Goal: Information Seeking & Learning: Learn about a topic

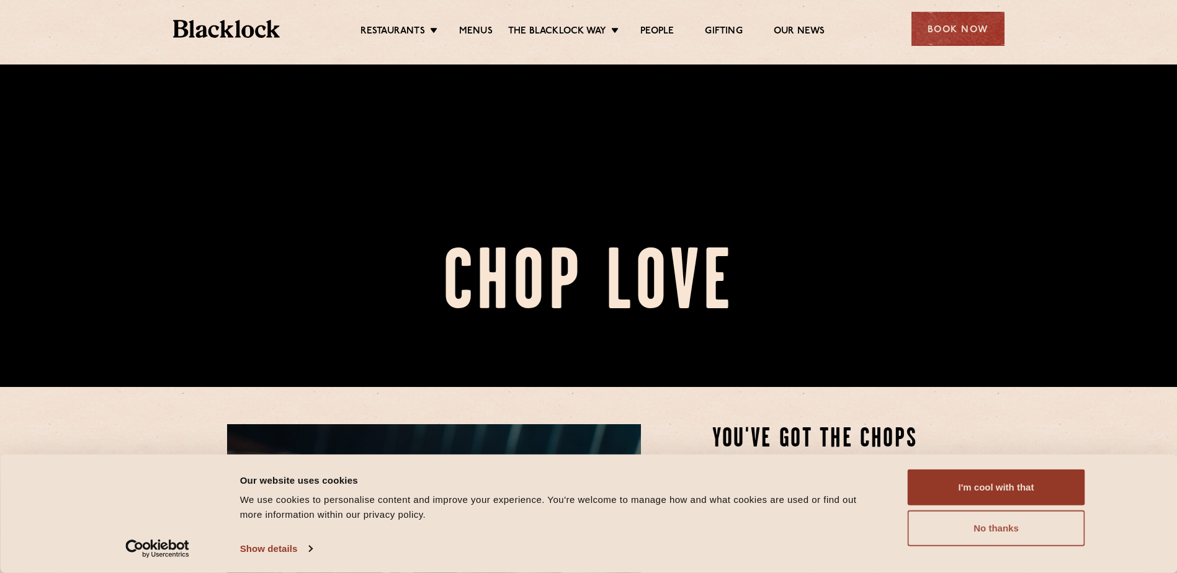
click at [932, 524] on button "No thanks" at bounding box center [996, 529] width 177 height 36
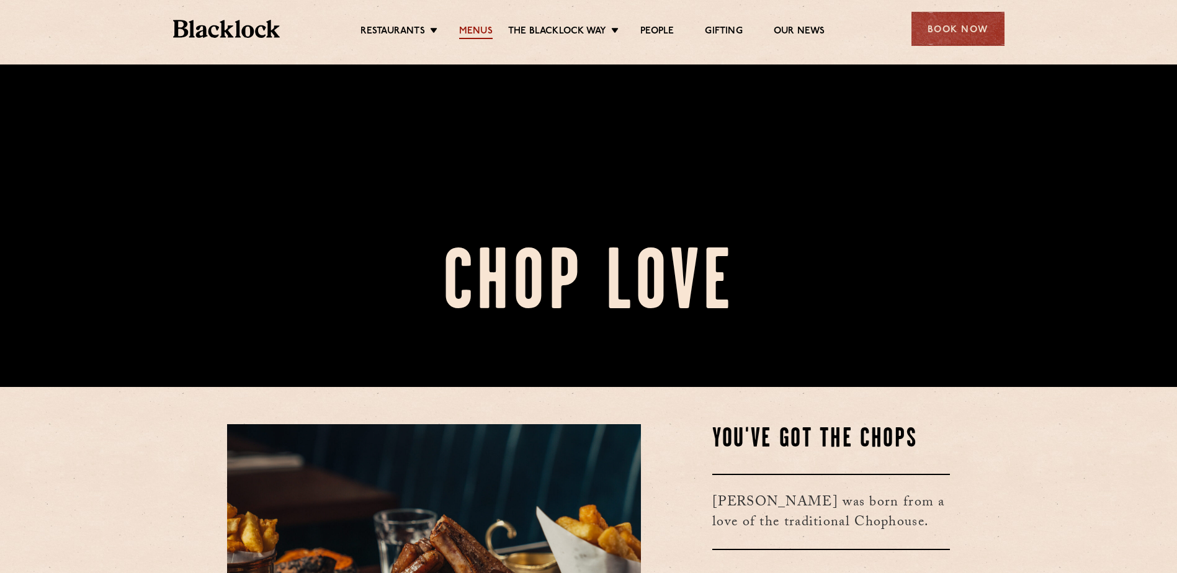
click at [488, 28] on link "Menus" at bounding box center [475, 32] width 33 height 14
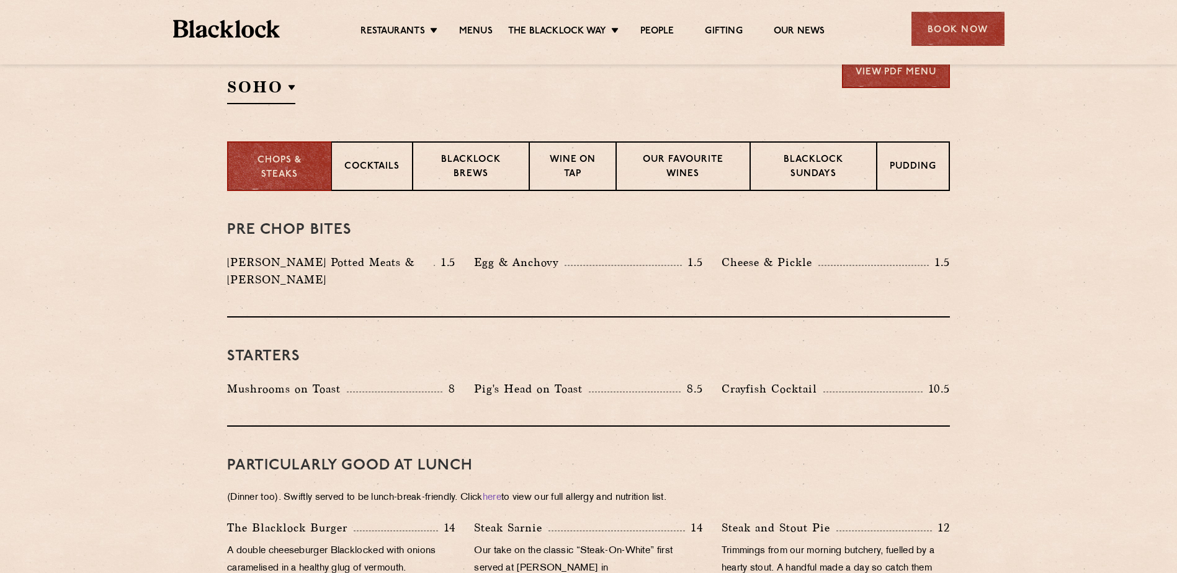
scroll to position [372, 0]
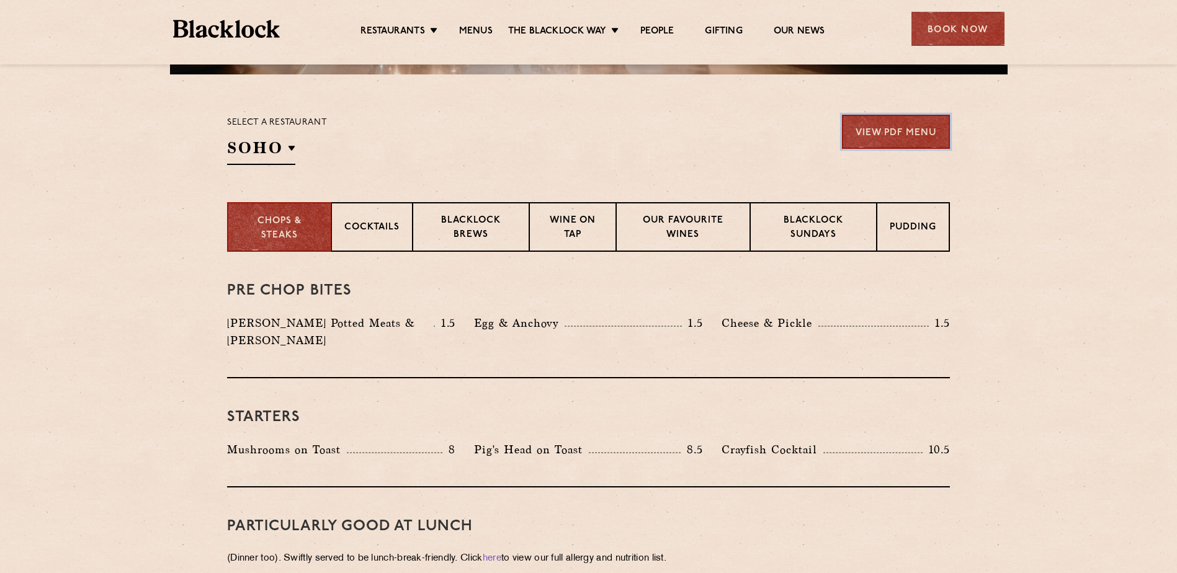
click at [867, 134] on link "View PDF Menu" at bounding box center [896, 132] width 108 height 34
click at [477, 219] on p "Blacklock Brews" at bounding box center [471, 228] width 91 height 29
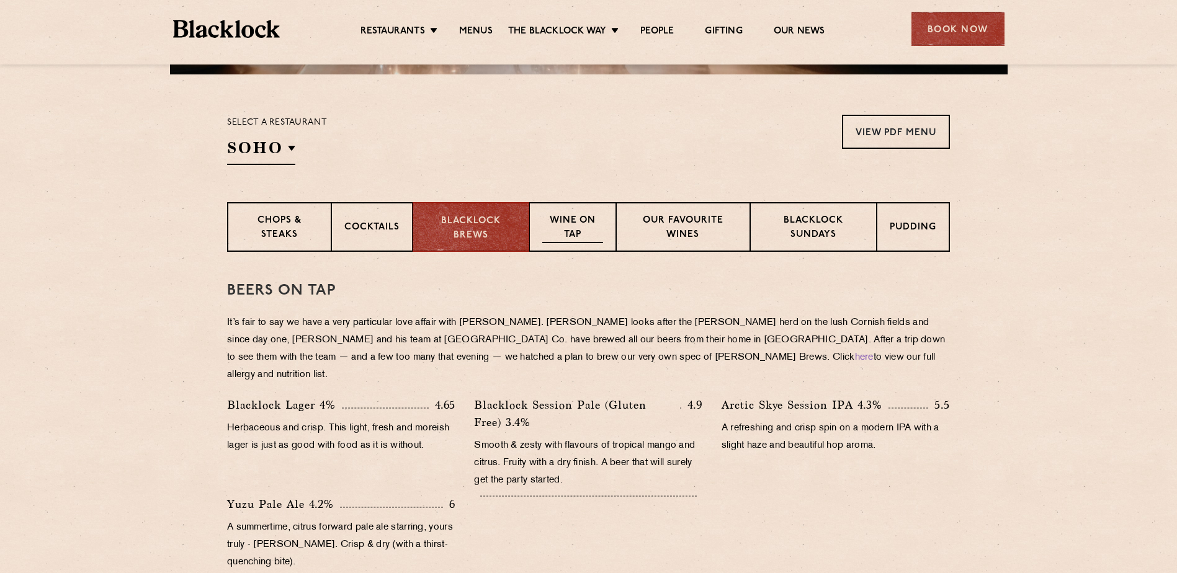
click at [565, 221] on p "Wine on Tap" at bounding box center [572, 228] width 61 height 29
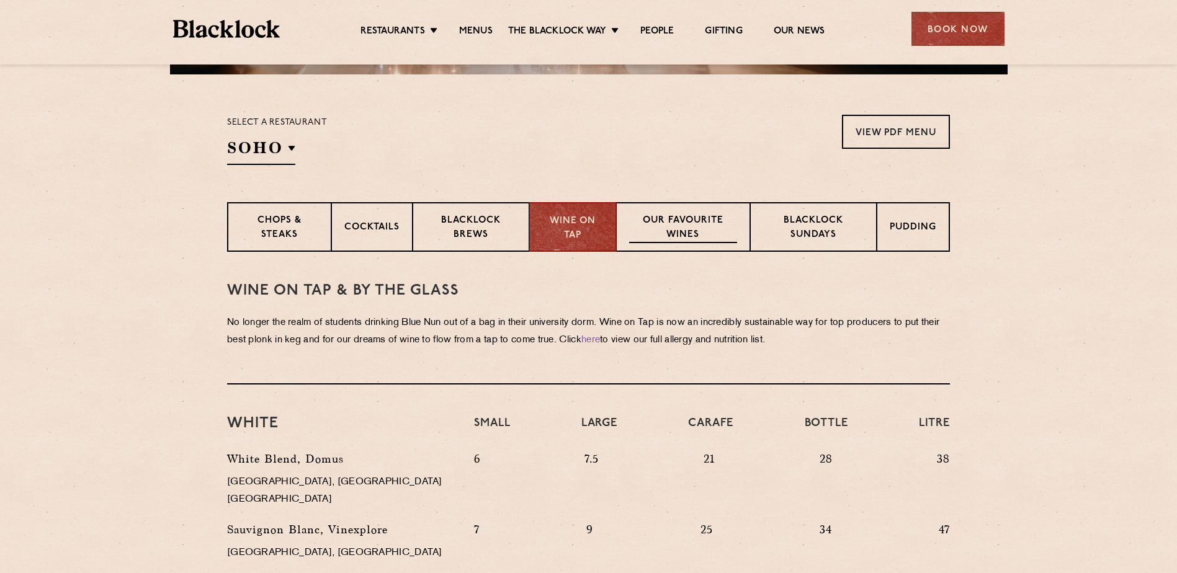
click at [676, 221] on p "Our favourite wines" at bounding box center [682, 228] width 107 height 29
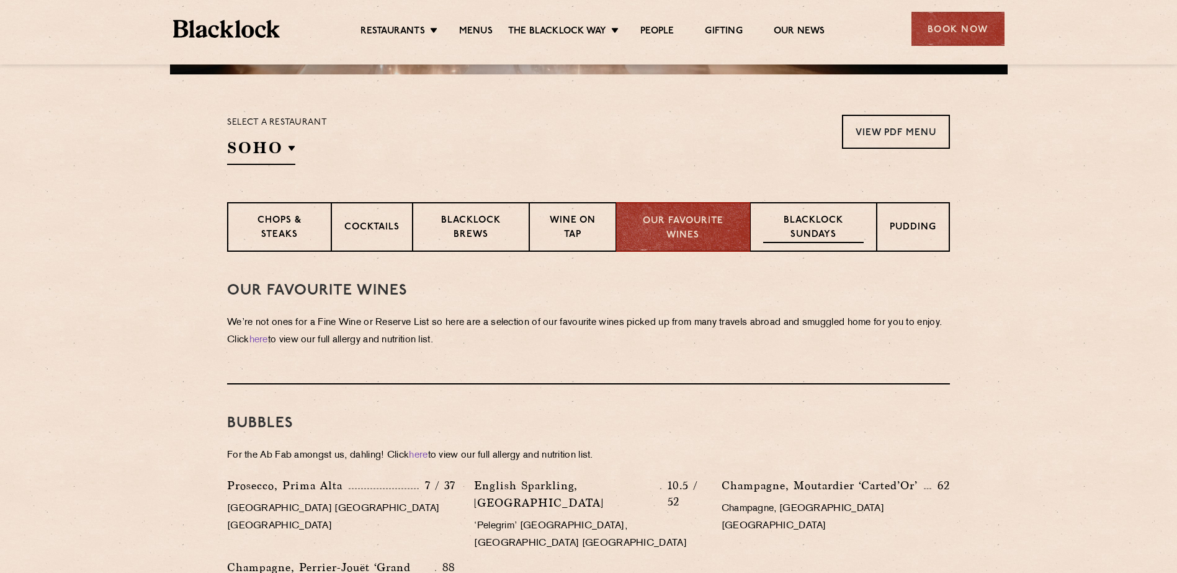
click at [797, 217] on p "Blacklock Sundays" at bounding box center [813, 228] width 100 height 29
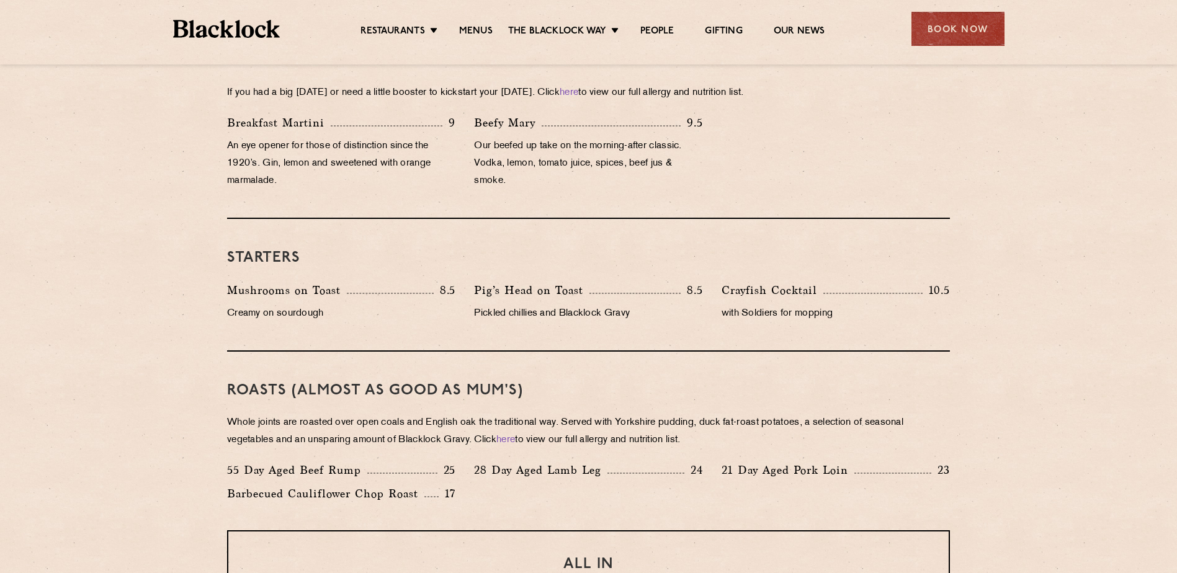
scroll to position [491, 0]
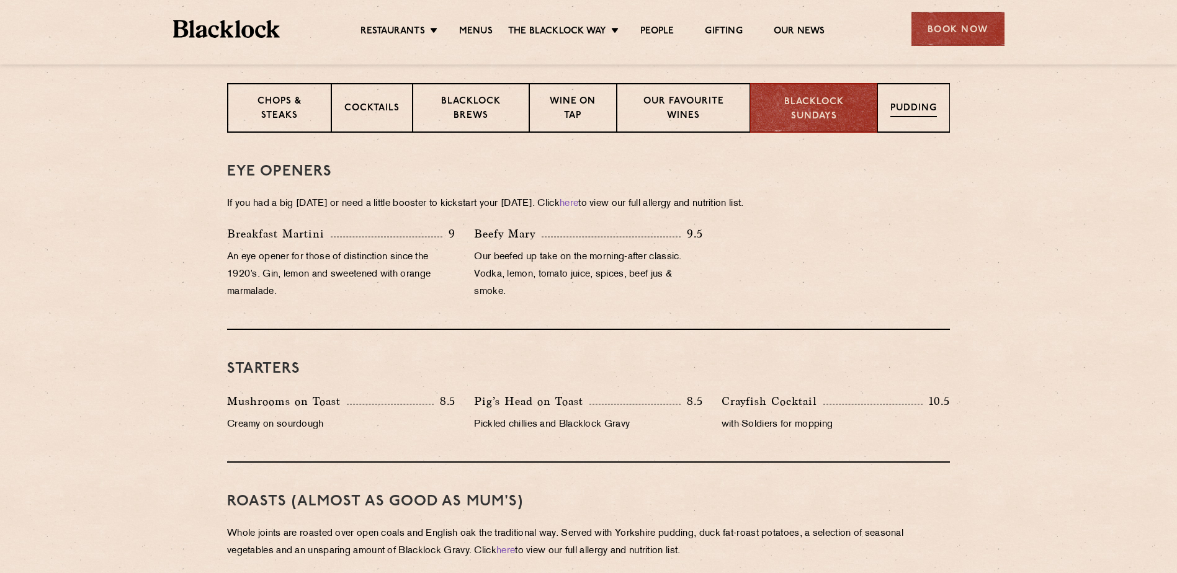
click at [883, 97] on div "Pudding" at bounding box center [913, 108] width 73 height 50
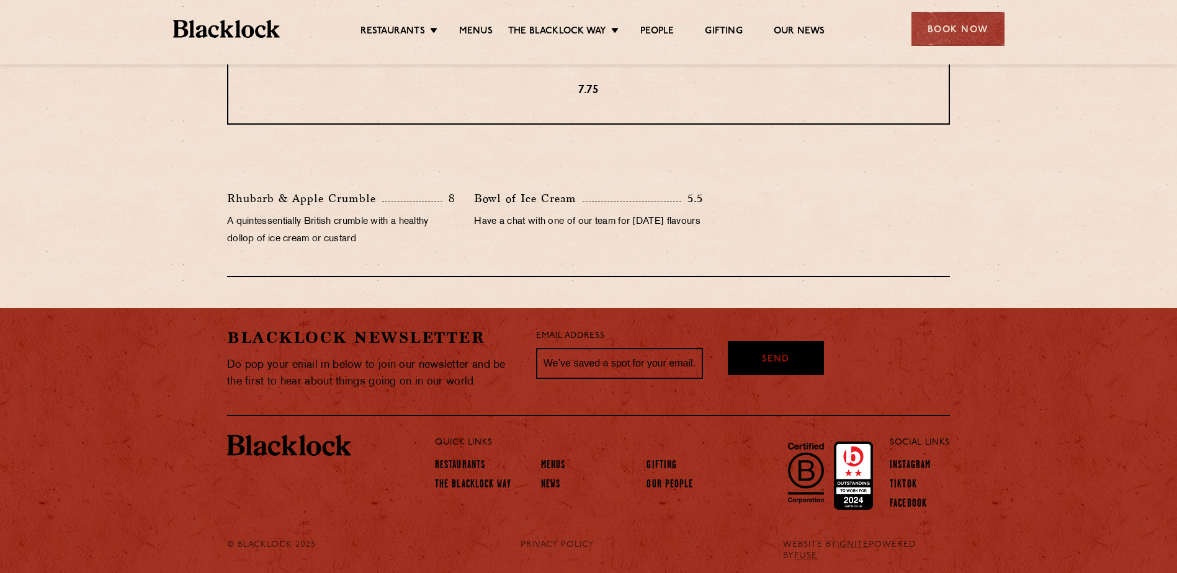
scroll to position [636, 0]
